Goal: Task Accomplishment & Management: Manage account settings

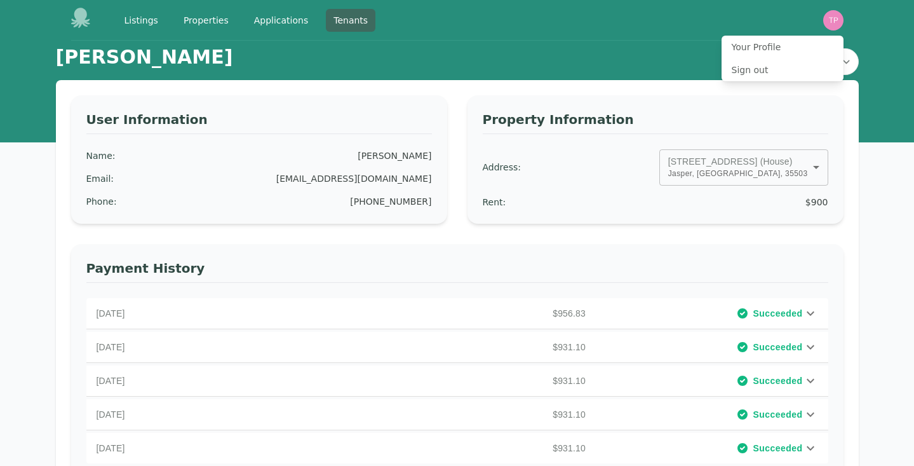
select select "*"
click at [346, 24] on link "Tenants" at bounding box center [351, 20] width 50 height 23
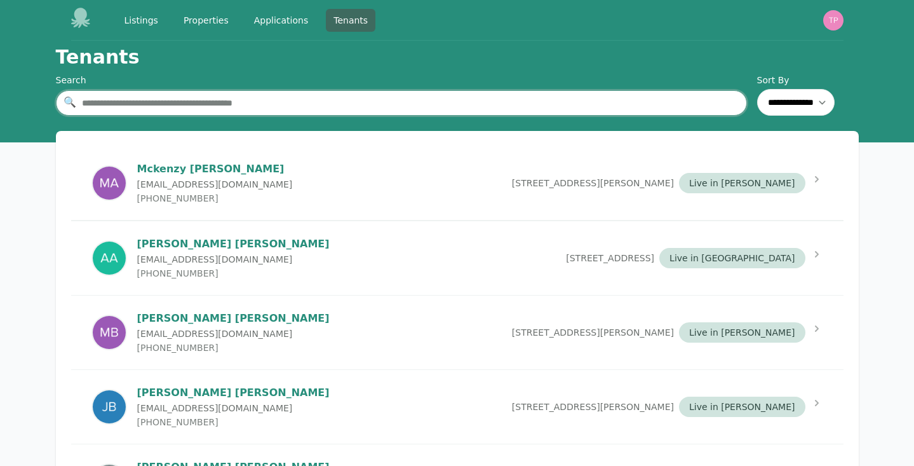
click at [312, 102] on input "text" at bounding box center [401, 102] width 691 height 25
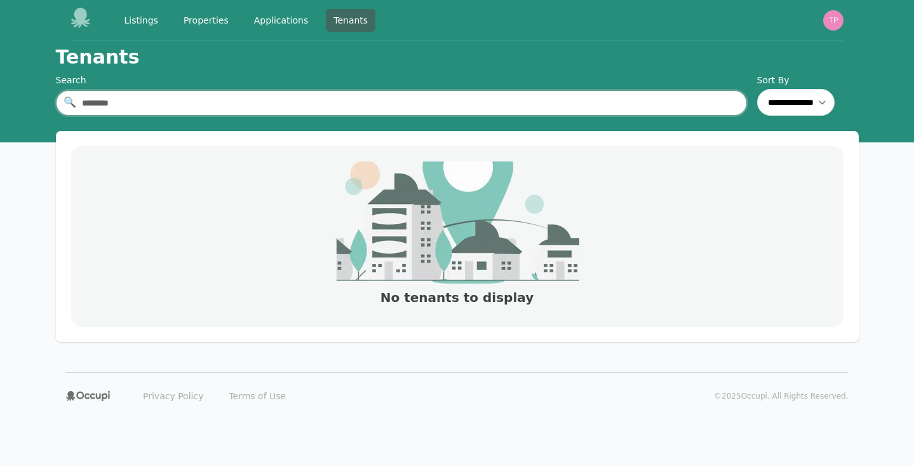
type input "********"
click at [349, 22] on link "Tenants" at bounding box center [351, 20] width 50 height 23
click at [135, 22] on link "Listings" at bounding box center [141, 20] width 49 height 23
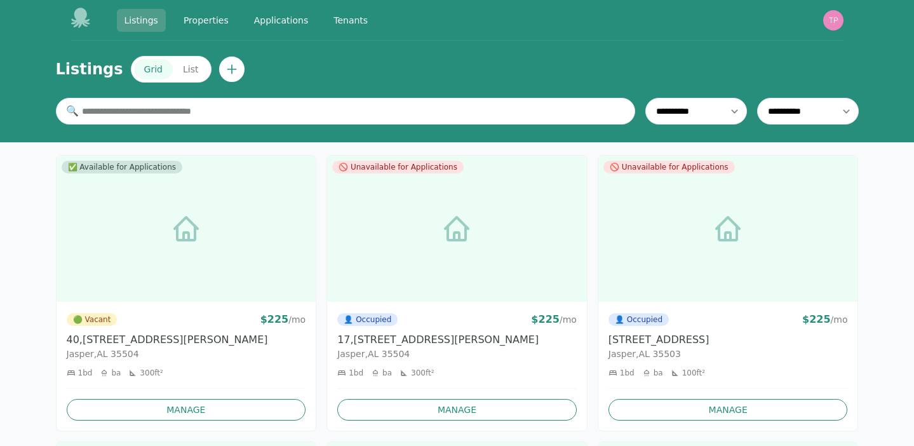
scroll to position [1263, 0]
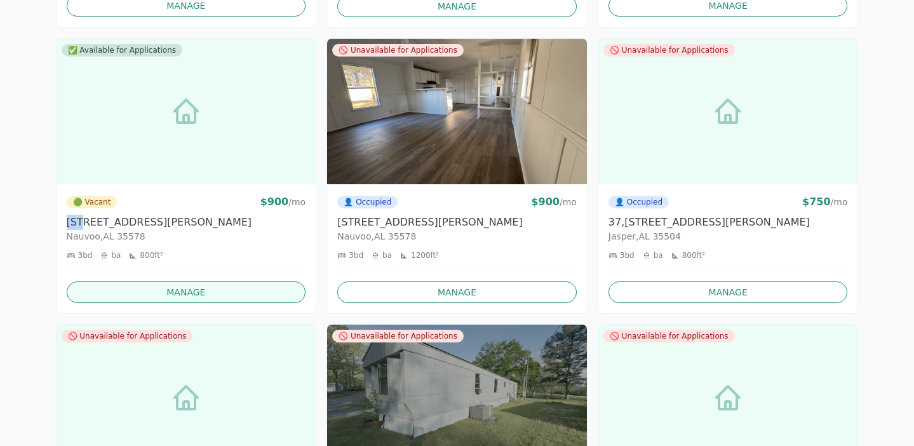
click at [147, 291] on link "Manage" at bounding box center [186, 292] width 239 height 22
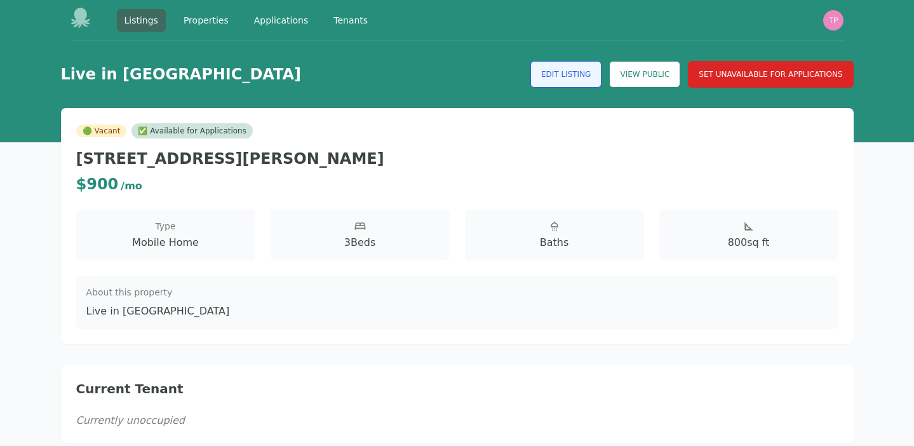
click at [583, 73] on link "Edit Listing" at bounding box center [566, 74] width 72 height 27
select select "**"
select select "*"
select select "*******"
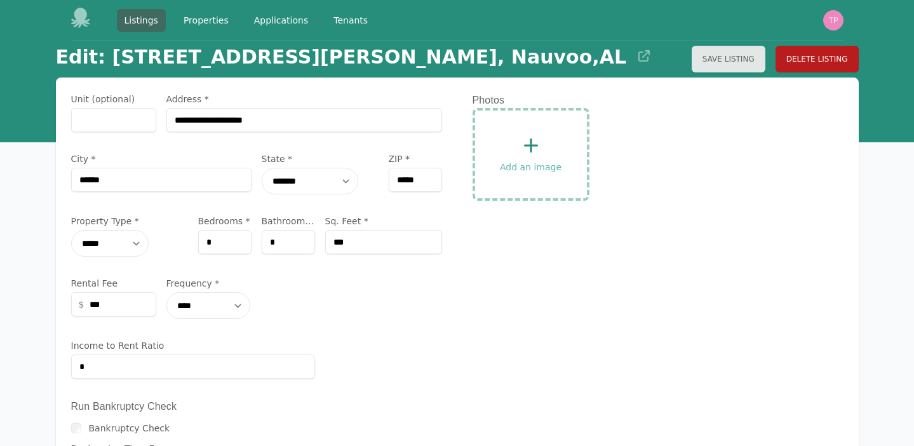
select select "**"
click at [529, 157] on div "Add an image" at bounding box center [531, 155] width 112 height 88
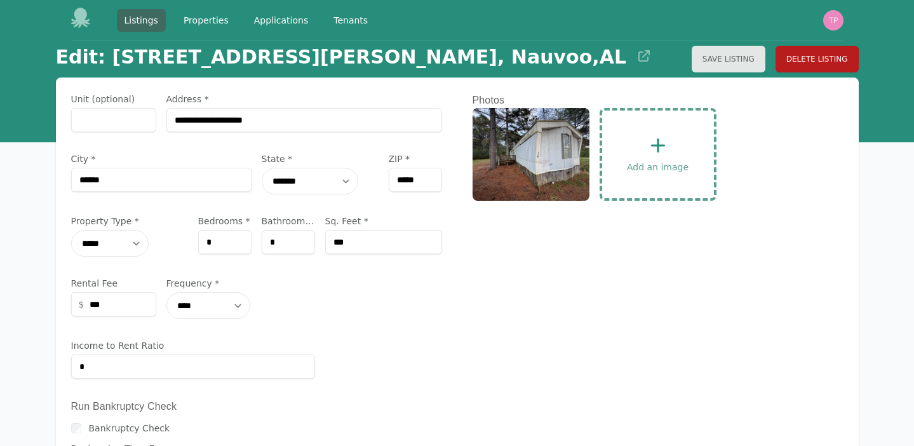
click at [652, 151] on icon at bounding box center [658, 145] width 20 height 20
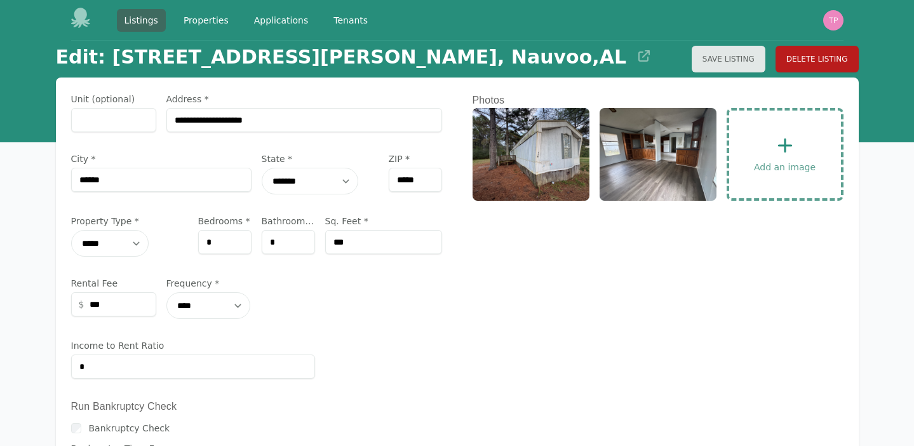
click at [786, 151] on icon at bounding box center [785, 145] width 20 height 20
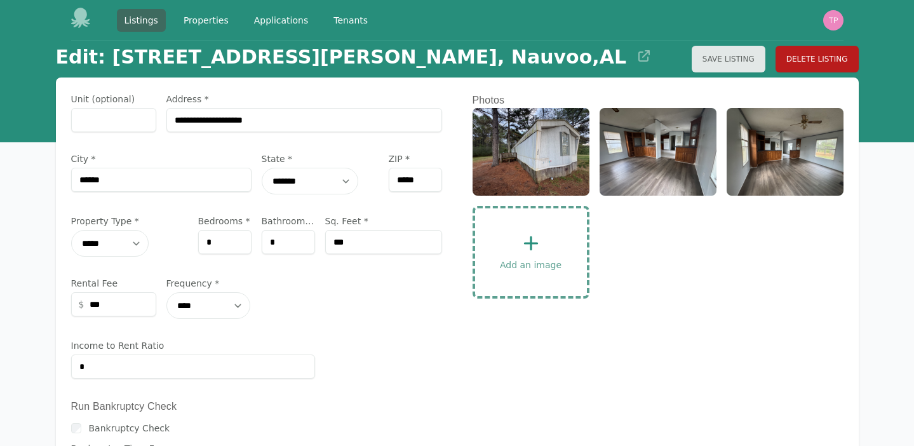
click at [537, 259] on span "Add an image" at bounding box center [531, 265] width 62 height 13
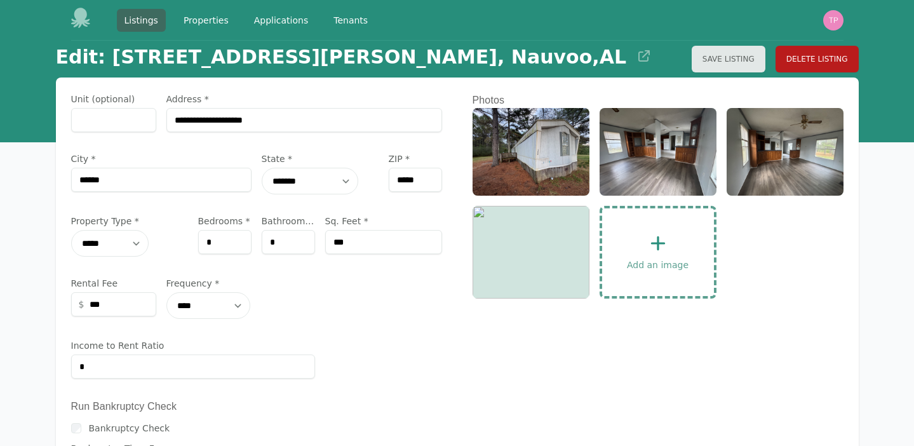
click at [646, 257] on div "Add an image" at bounding box center [658, 252] width 112 height 88
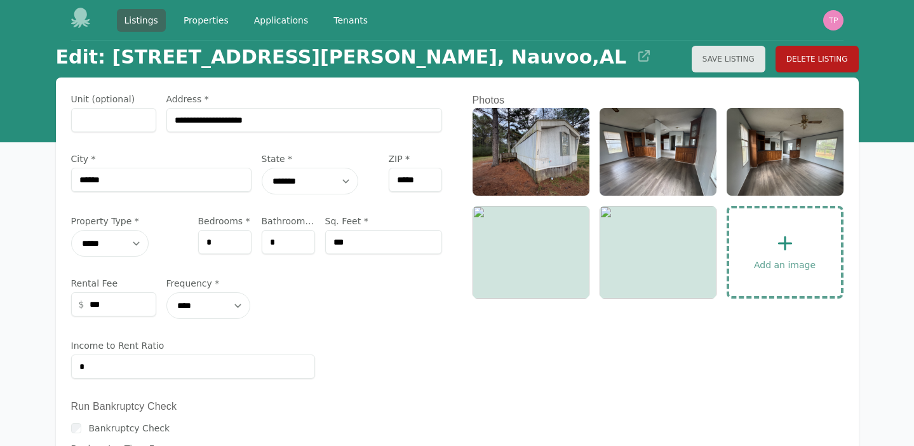
click at [791, 259] on span "Add an image" at bounding box center [785, 265] width 62 height 13
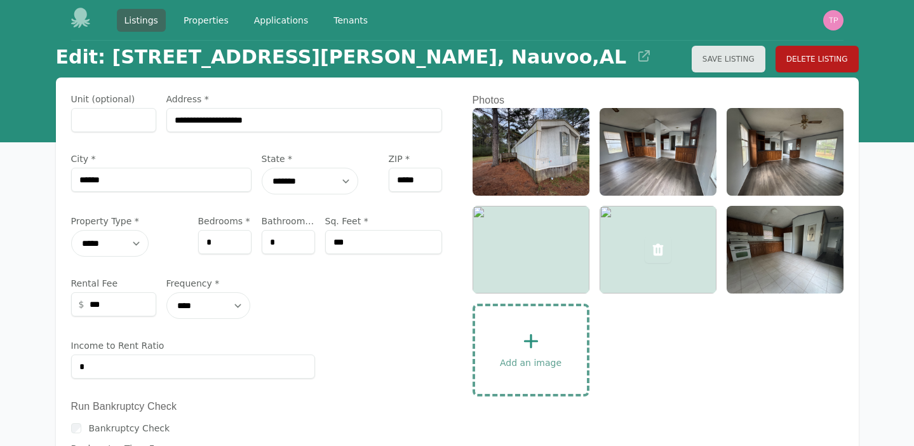
click at [659, 248] on icon at bounding box center [657, 249] width 15 height 15
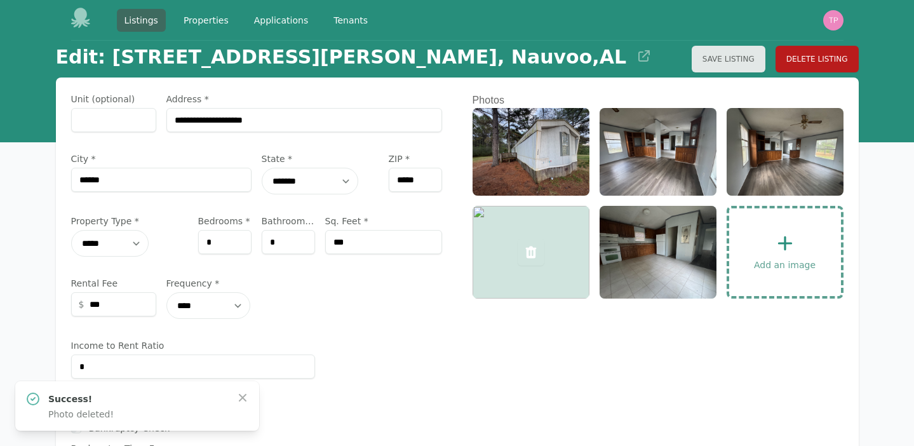
click at [528, 252] on icon at bounding box center [530, 252] width 11 height 12
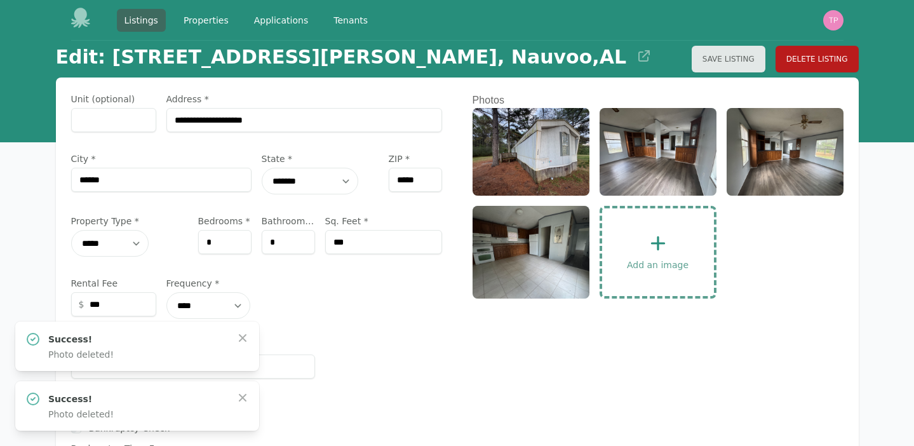
click at [667, 240] on icon at bounding box center [658, 243] width 20 height 20
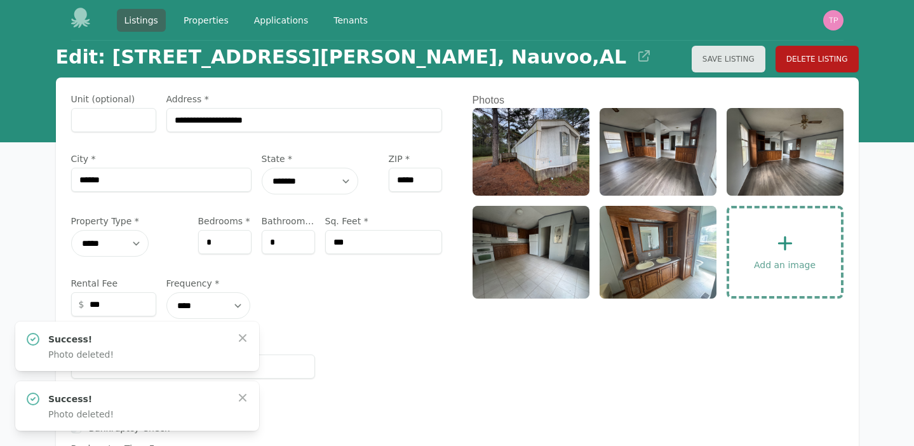
click at [776, 264] on span "Add an image" at bounding box center [785, 265] width 62 height 13
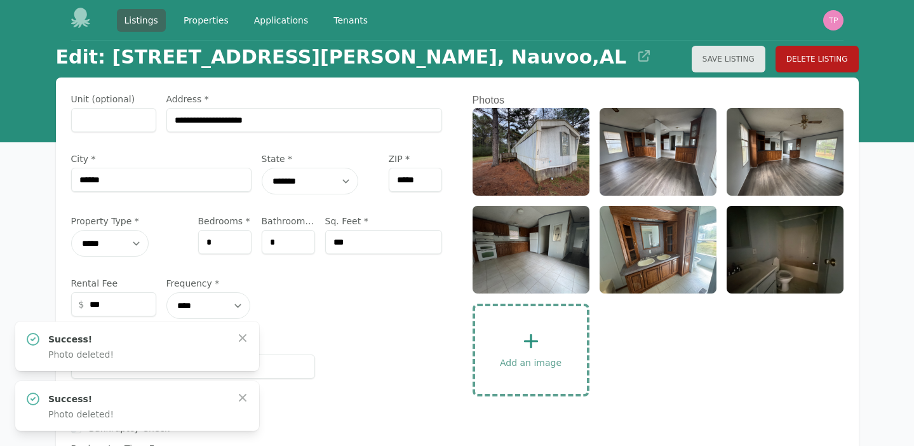
click at [540, 321] on div "Add an image" at bounding box center [531, 350] width 112 height 88
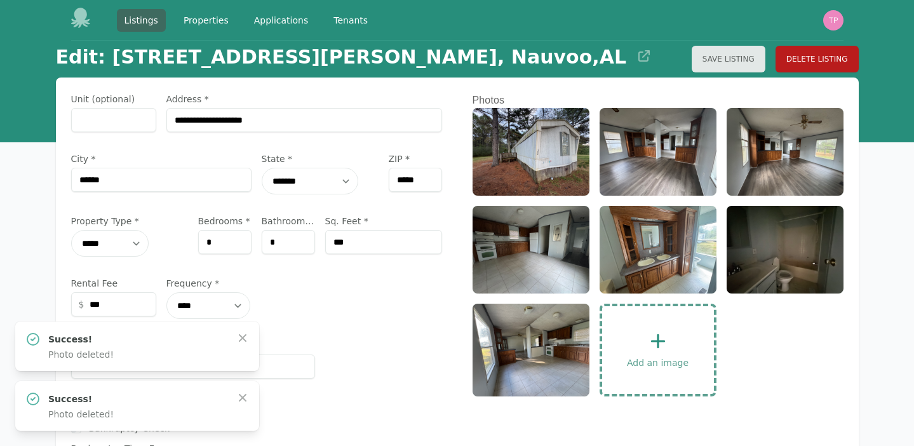
click at [652, 342] on icon at bounding box center [657, 341] width 14 height 14
click at [670, 361] on span "Add an image" at bounding box center [658, 362] width 62 height 13
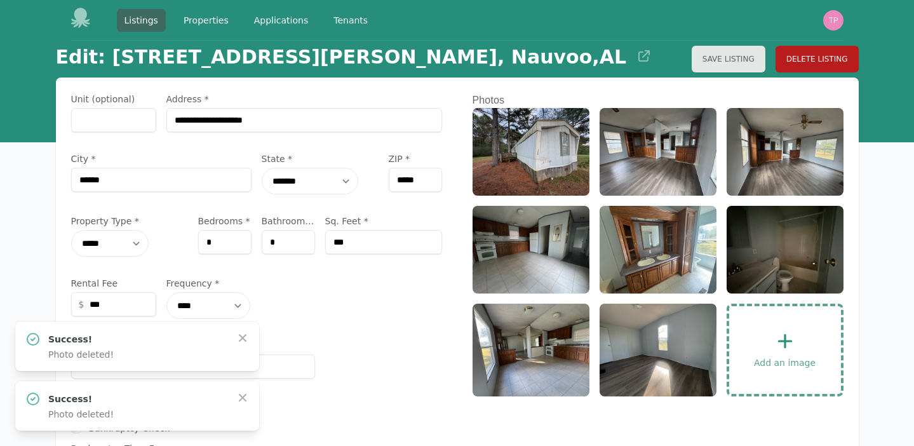
click at [778, 349] on icon at bounding box center [785, 341] width 20 height 20
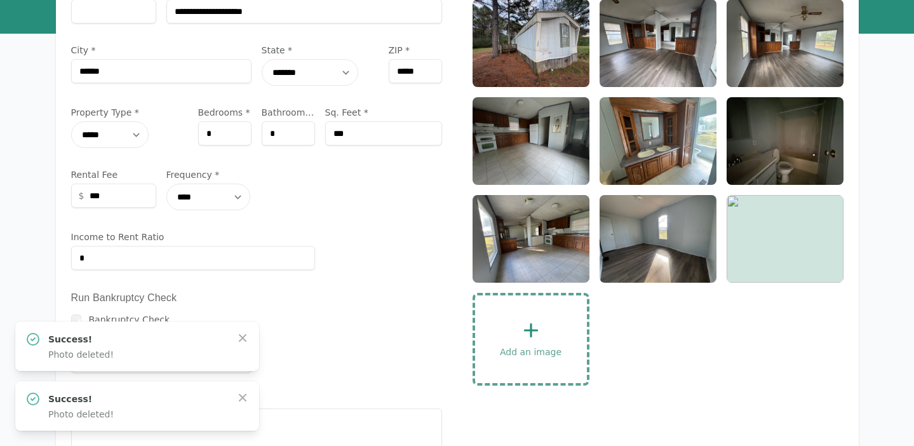
scroll to position [111, 0]
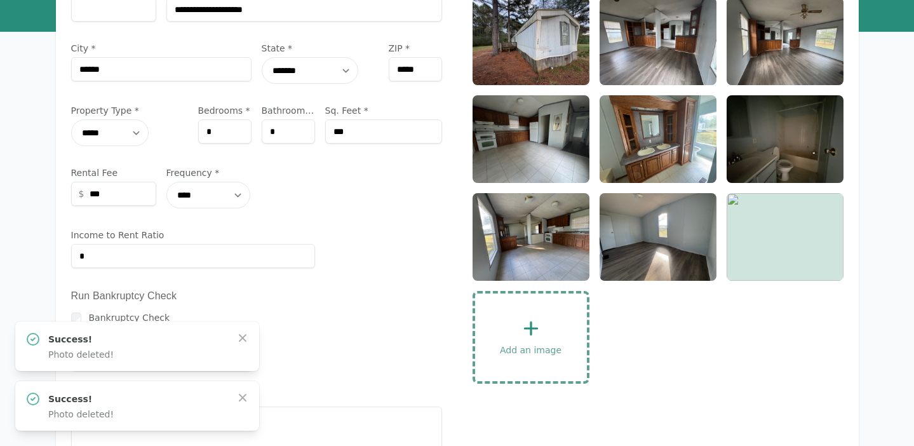
click at [506, 320] on div "Add an image" at bounding box center [531, 337] width 112 height 88
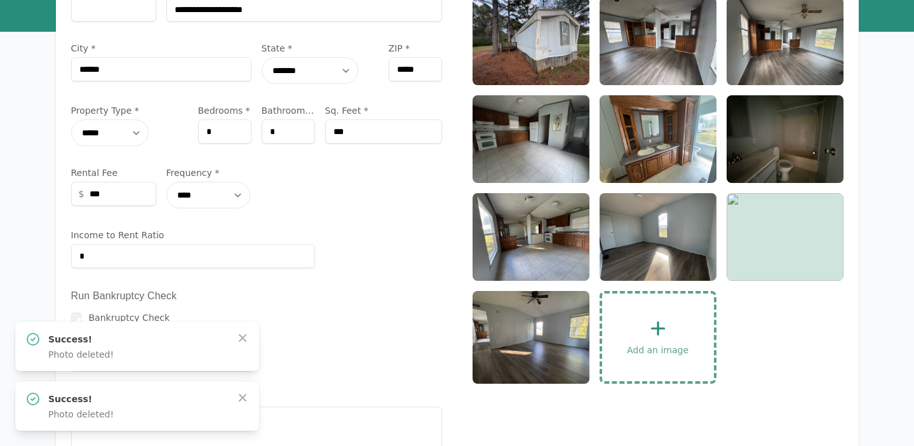
click at [656, 339] on div "Add an image" at bounding box center [658, 337] width 112 height 88
click at [684, 350] on span "Add an image" at bounding box center [658, 350] width 62 height 13
click at [640, 318] on div "Add an image" at bounding box center [658, 337] width 112 height 88
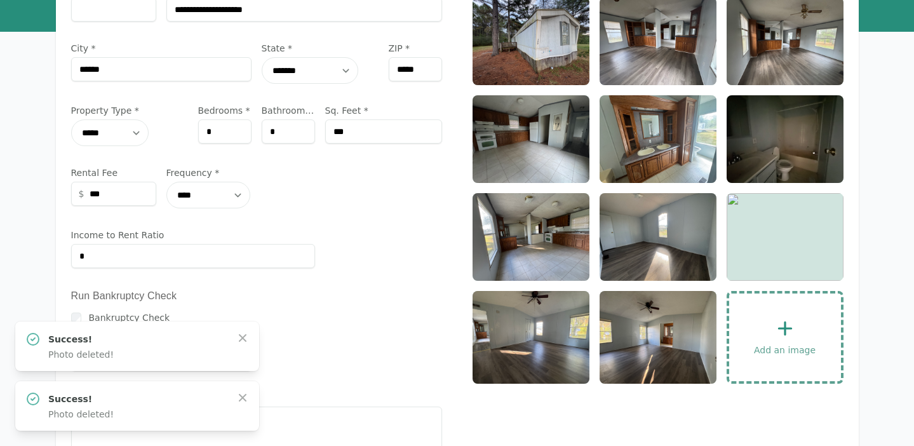
click at [779, 325] on icon at bounding box center [785, 328] width 20 height 20
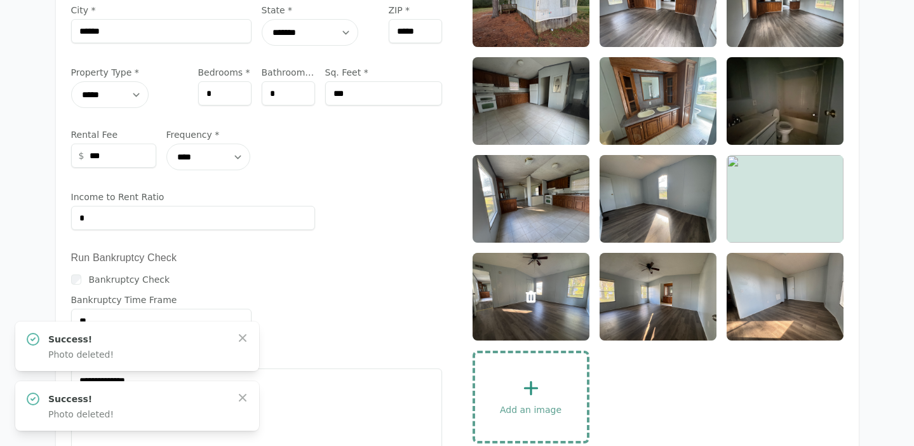
scroll to position [247, 0]
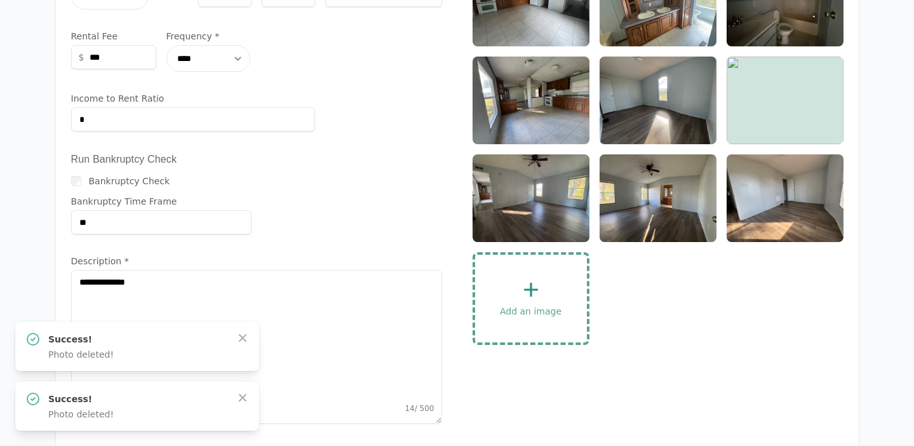
click at [516, 296] on div "Add an image" at bounding box center [531, 299] width 112 height 88
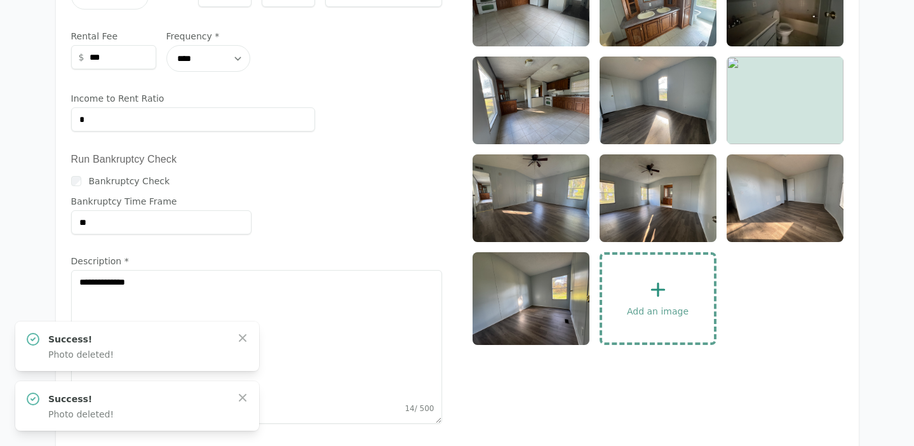
click at [637, 290] on div "Add an image" at bounding box center [658, 299] width 112 height 88
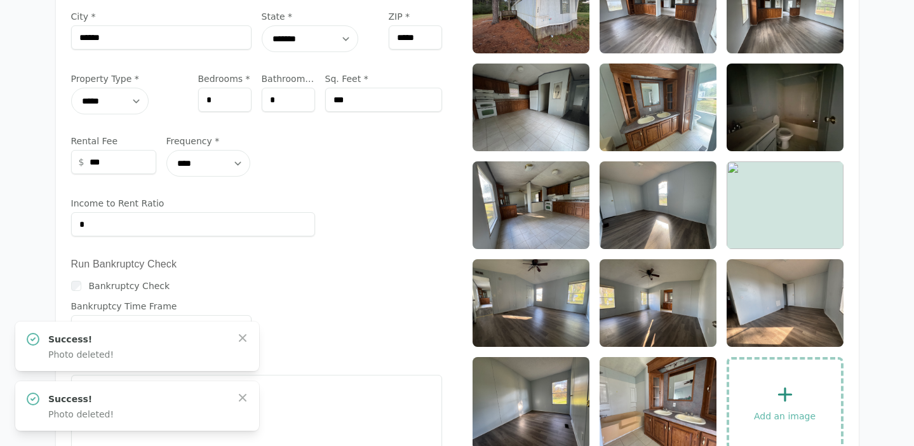
scroll to position [144, 0]
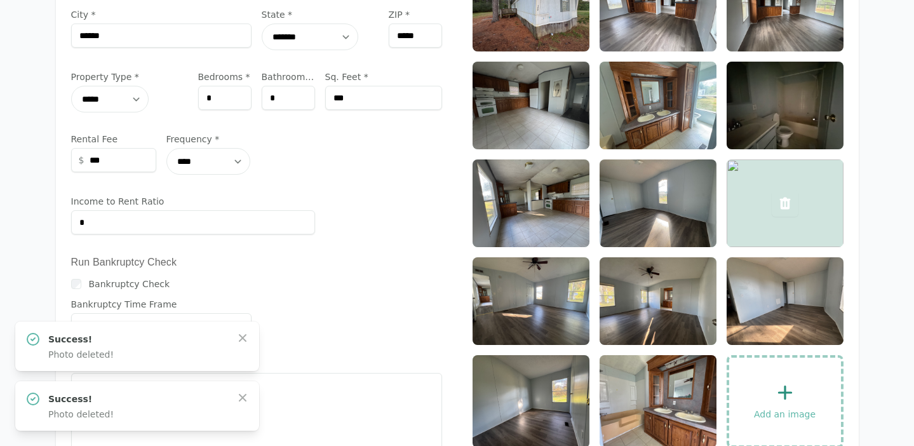
click at [782, 203] on icon at bounding box center [784, 203] width 11 height 12
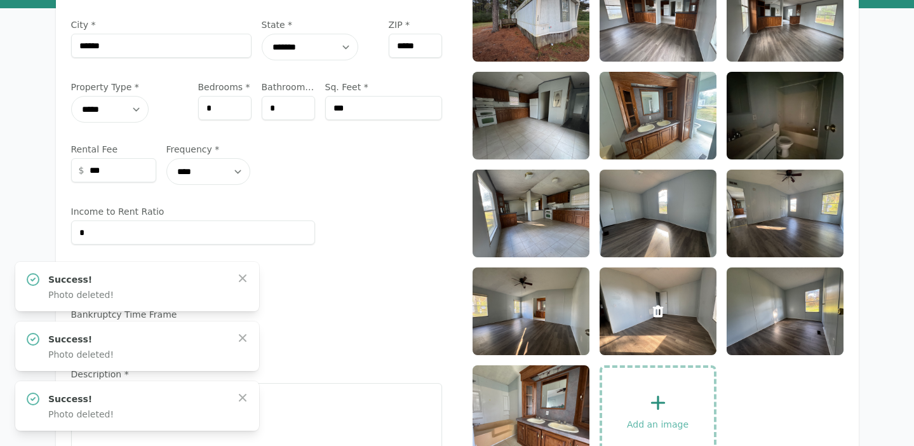
scroll to position [173, 0]
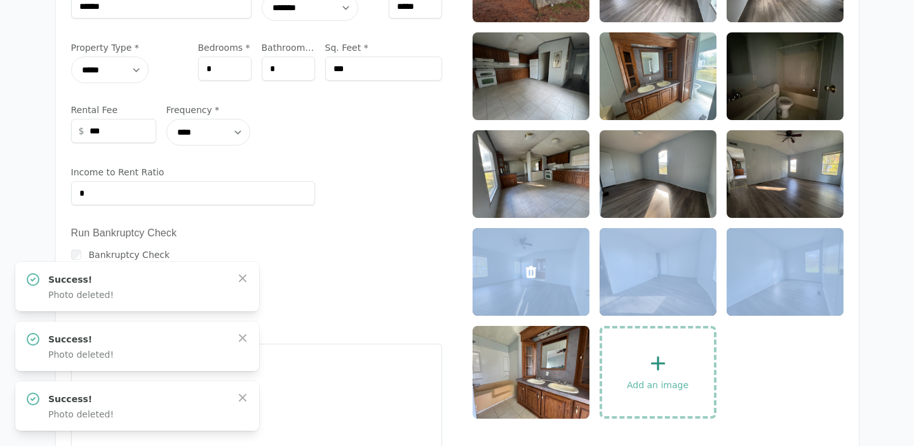
drag, startPoint x: 502, startPoint y: 374, endPoint x: 577, endPoint y: 243, distance: 150.3
click at [577, 243] on div "Add an image" at bounding box center [658, 177] width 371 height 484
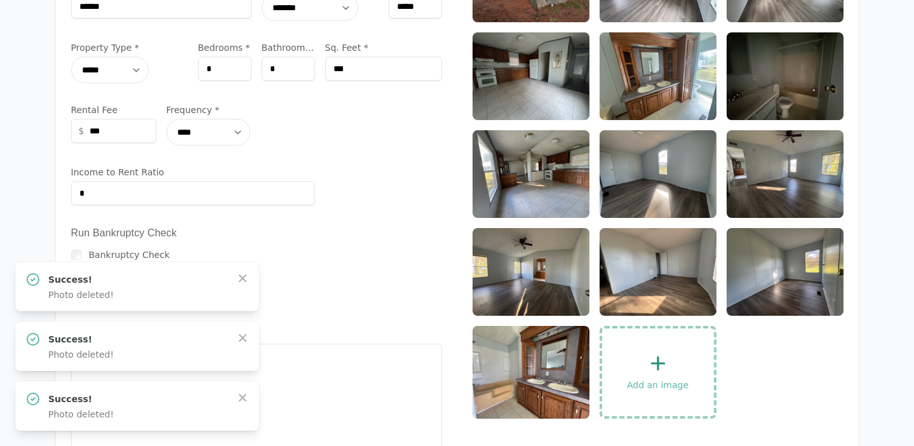
click at [835, 384] on div "Add an image" at bounding box center [658, 177] width 371 height 484
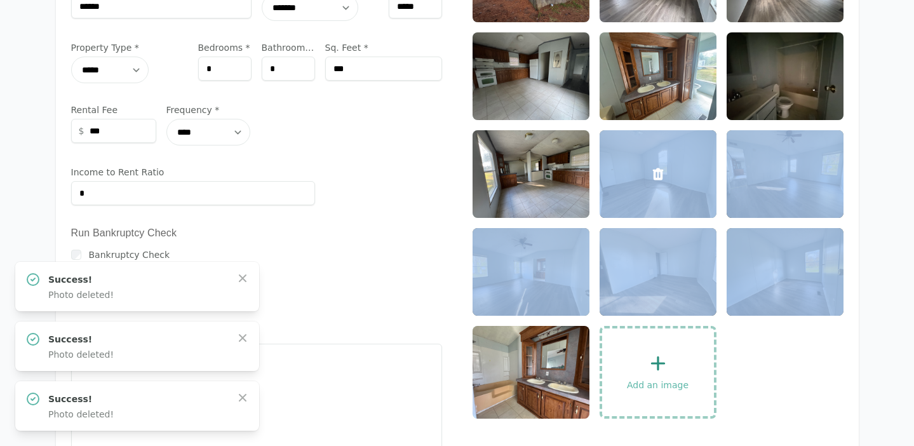
drag, startPoint x: 568, startPoint y: 347, endPoint x: 686, endPoint y: 152, distance: 227.5
click at [686, 152] on div "Add an image" at bounding box center [658, 177] width 371 height 484
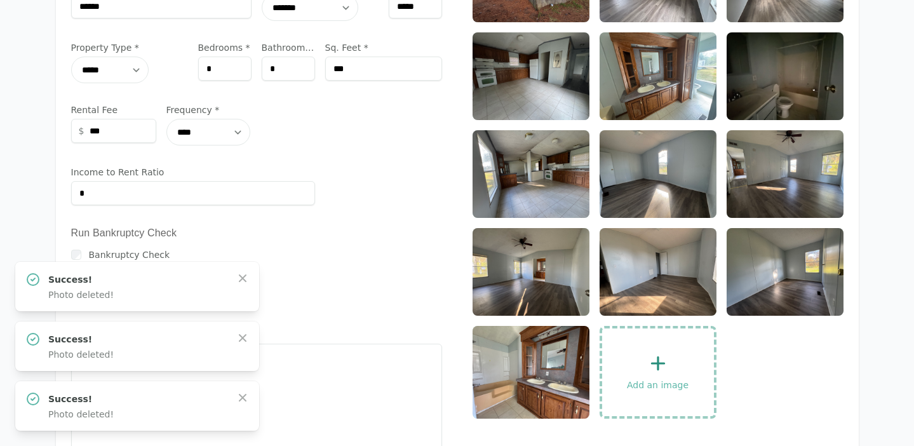
click at [825, 356] on div "Add an image" at bounding box center [658, 177] width 371 height 484
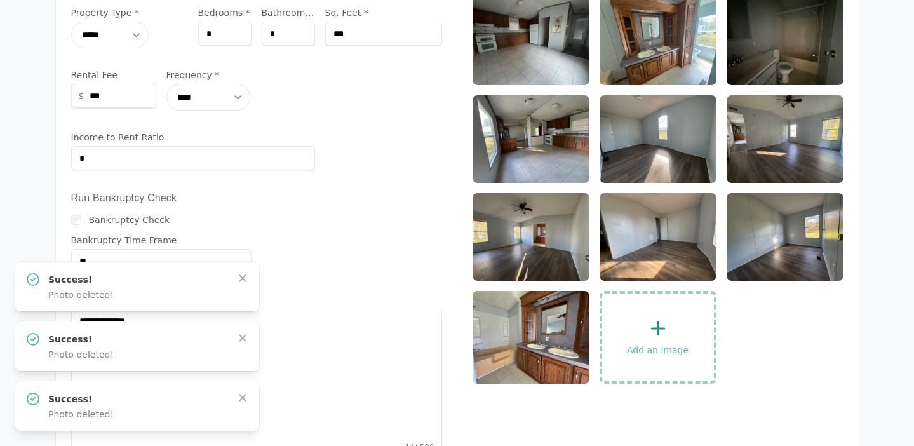
scroll to position [179, 0]
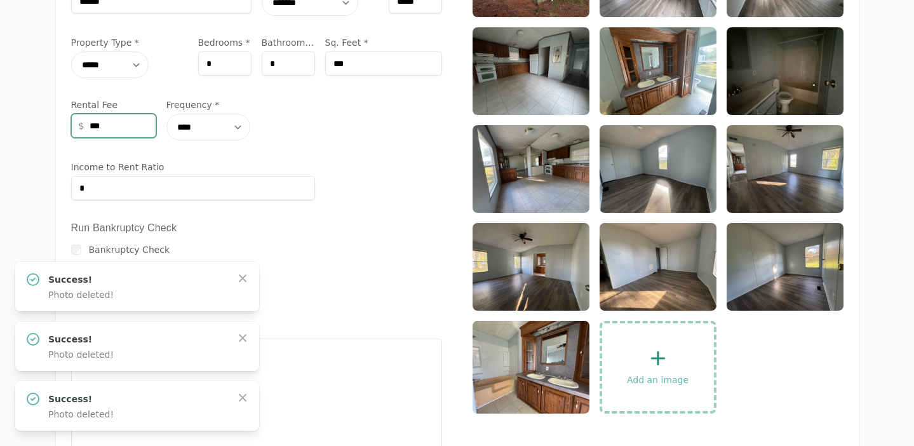
click at [108, 123] on input "***" at bounding box center [113, 126] width 85 height 24
type input "****"
click at [361, 164] on div "**********" at bounding box center [256, 234] width 371 height 640
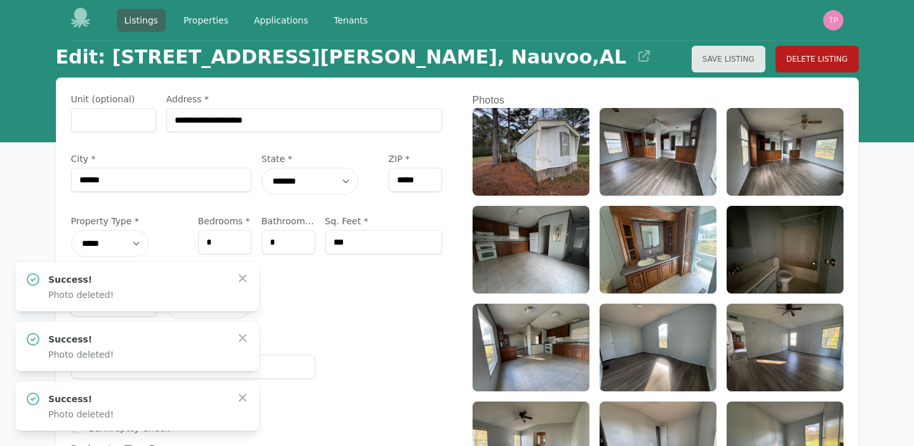
scroll to position [0, 0]
click at [741, 56] on button "Save Listing" at bounding box center [729, 59] width 74 height 27
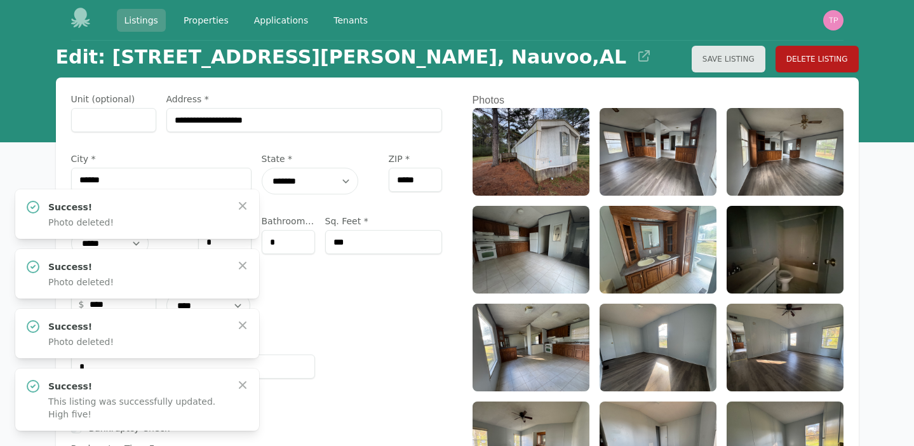
click at [140, 18] on link "Listings" at bounding box center [141, 20] width 49 height 23
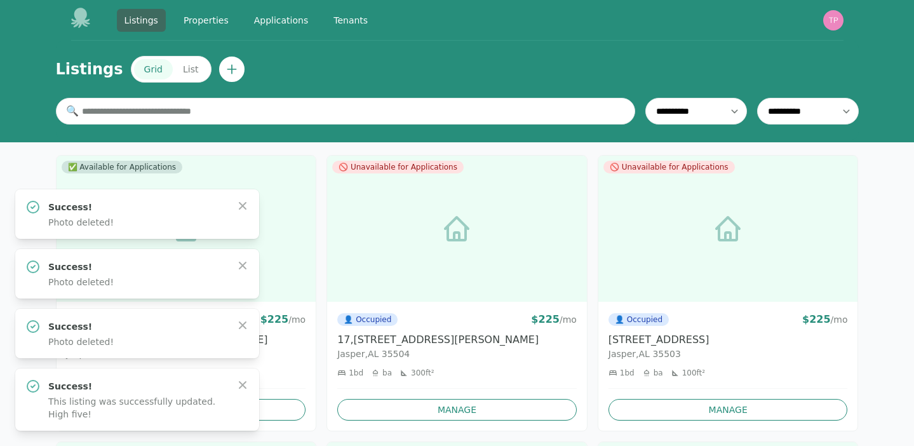
scroll to position [1263, 0]
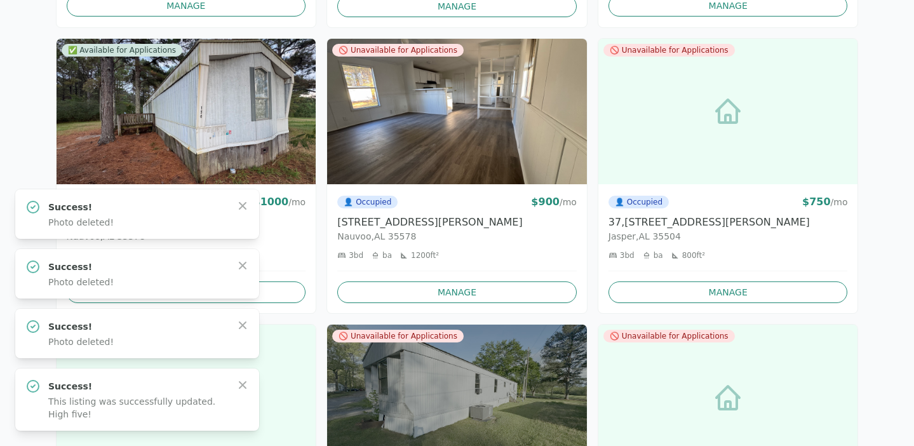
click at [149, 117] on img at bounding box center [187, 112] width 260 height 146
click at [219, 104] on img at bounding box center [187, 112] width 260 height 146
click at [288, 228] on h3 "[STREET_ADDRESS][PERSON_NAME]" at bounding box center [186, 222] width 239 height 15
click at [240, 207] on icon "button" at bounding box center [242, 205] width 13 height 13
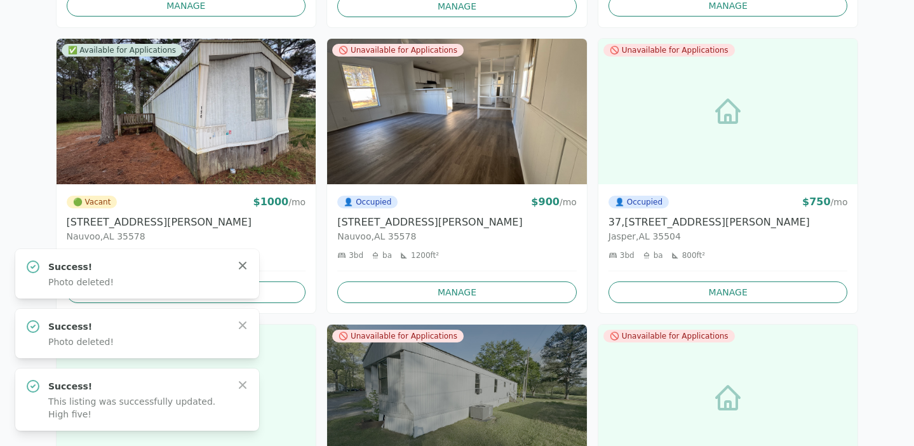
click at [248, 261] on icon "button" at bounding box center [242, 265] width 13 height 13
click at [245, 325] on icon "button" at bounding box center [242, 325] width 13 height 13
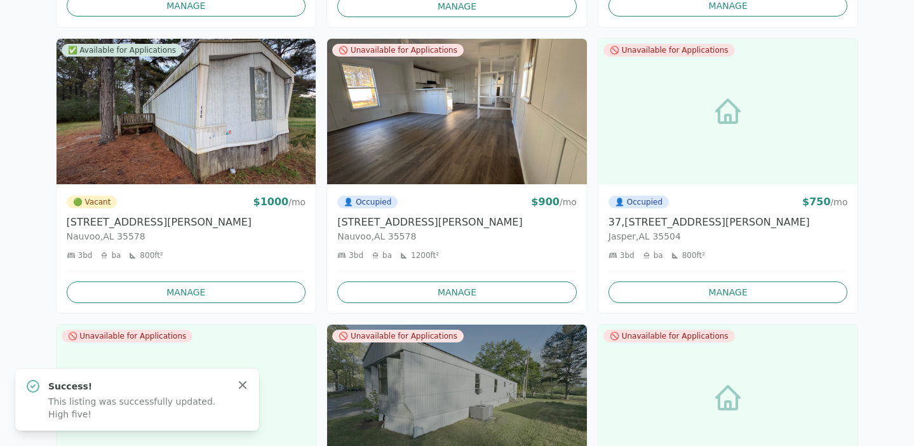
click at [245, 389] on icon "button" at bounding box center [242, 385] width 13 height 13
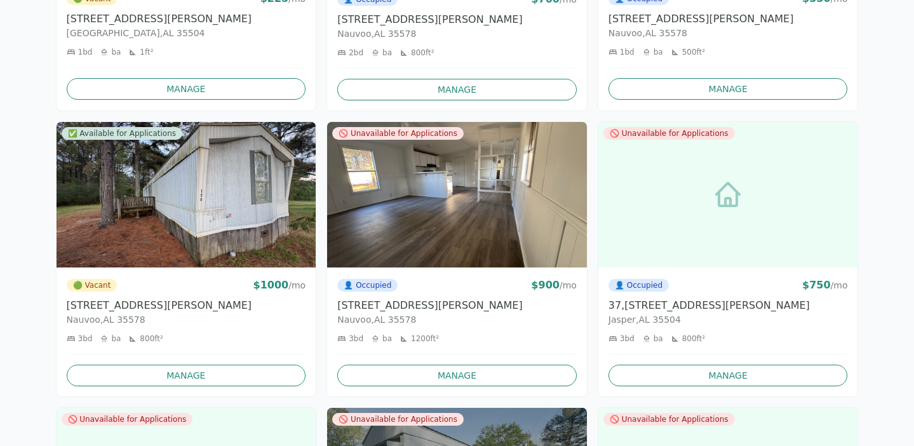
scroll to position [1176, 0]
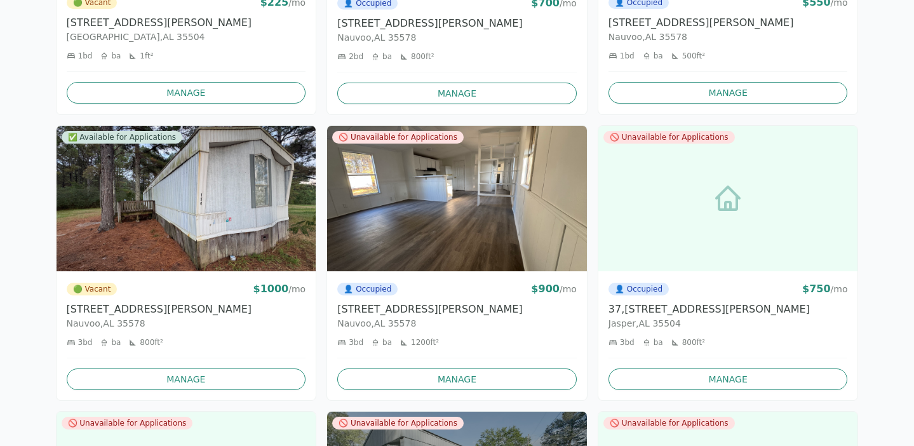
click at [224, 194] on img at bounding box center [187, 199] width 260 height 146
click at [202, 371] on link "Manage" at bounding box center [186, 379] width 239 height 22
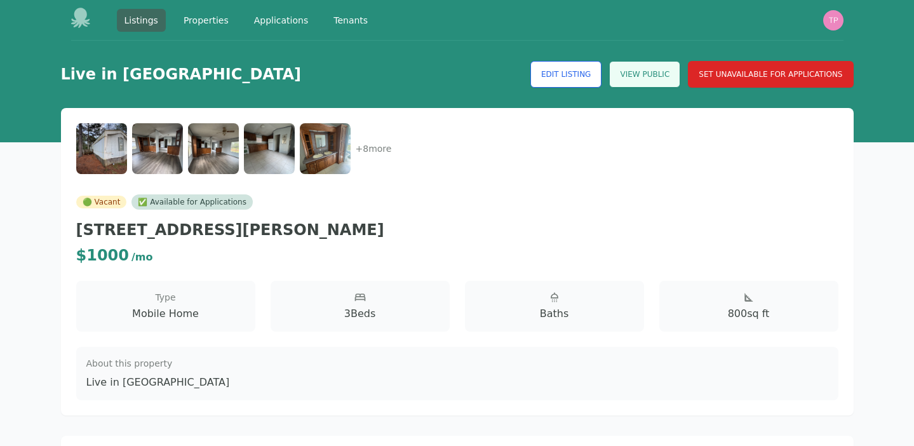
click at [638, 71] on link "View Public" at bounding box center [644, 74] width 71 height 27
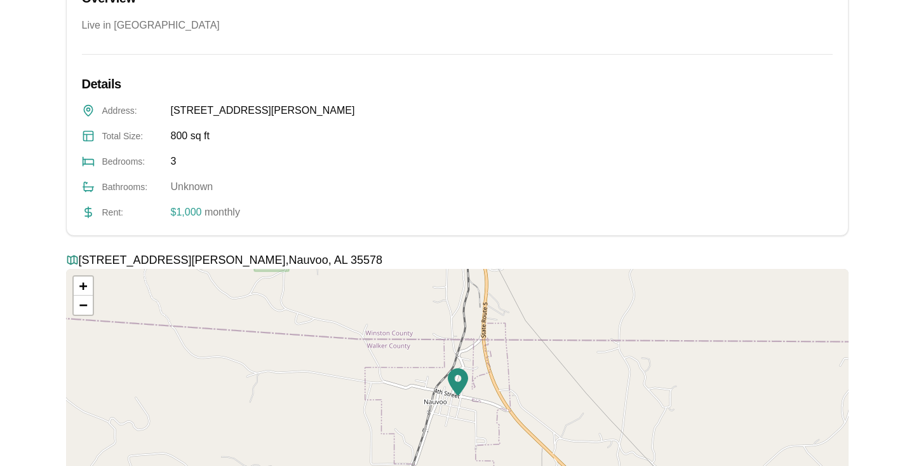
scroll to position [736, 0]
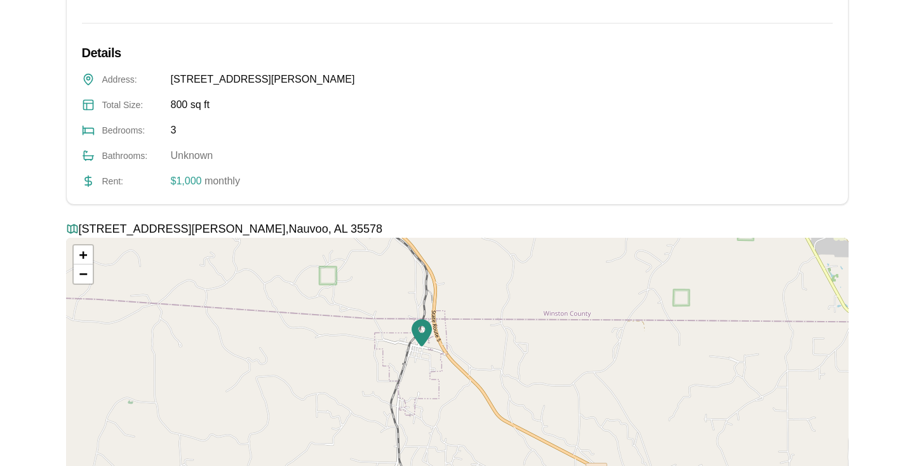
drag, startPoint x: 682, startPoint y: 293, endPoint x: 499, endPoint y: 314, distance: 184.1
click at [499, 314] on div "+ − Leaflet | © OpenStreetMap contributors" at bounding box center [457, 365] width 783 height 254
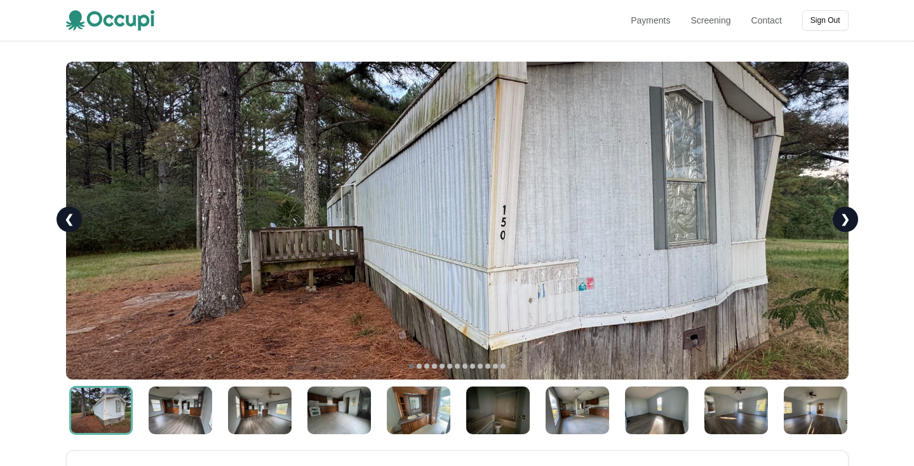
scroll to position [0, 0]
